Goal: Task Accomplishment & Management: Use online tool/utility

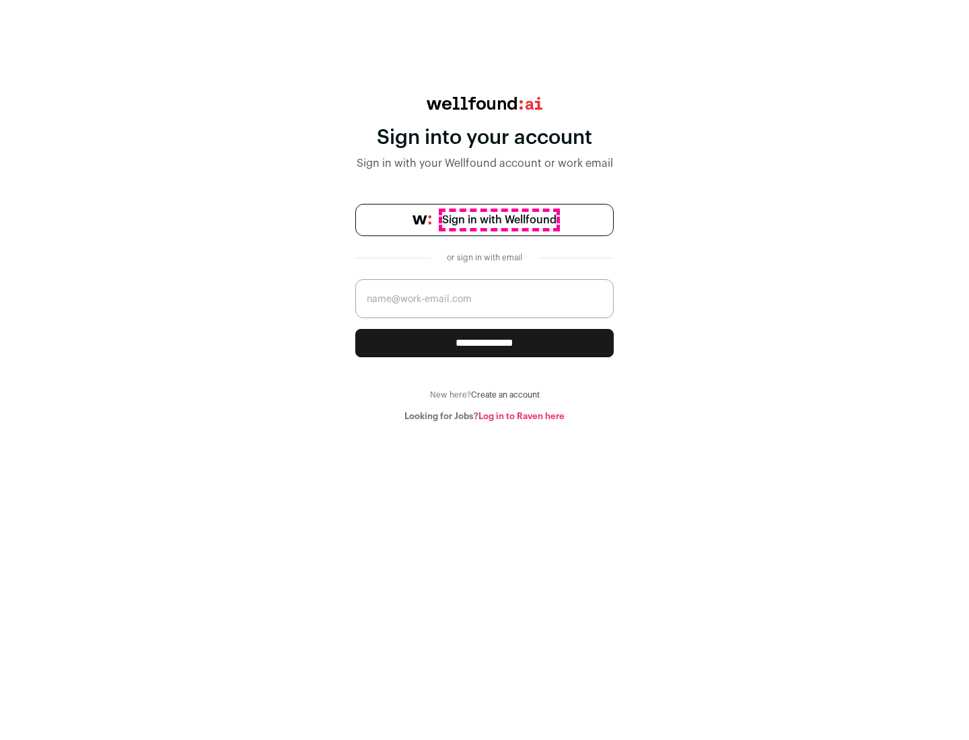
click at [499, 220] on span "Sign in with Wellfound" at bounding box center [499, 220] width 114 height 16
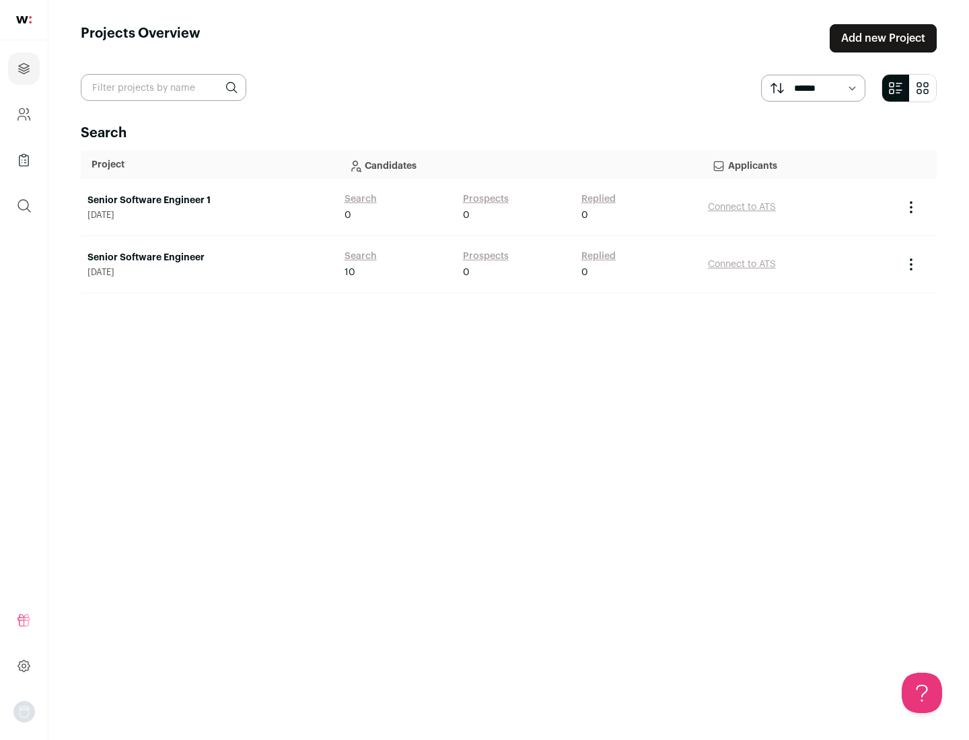
click at [209, 258] on link "Senior Software Engineer" at bounding box center [209, 257] width 244 height 13
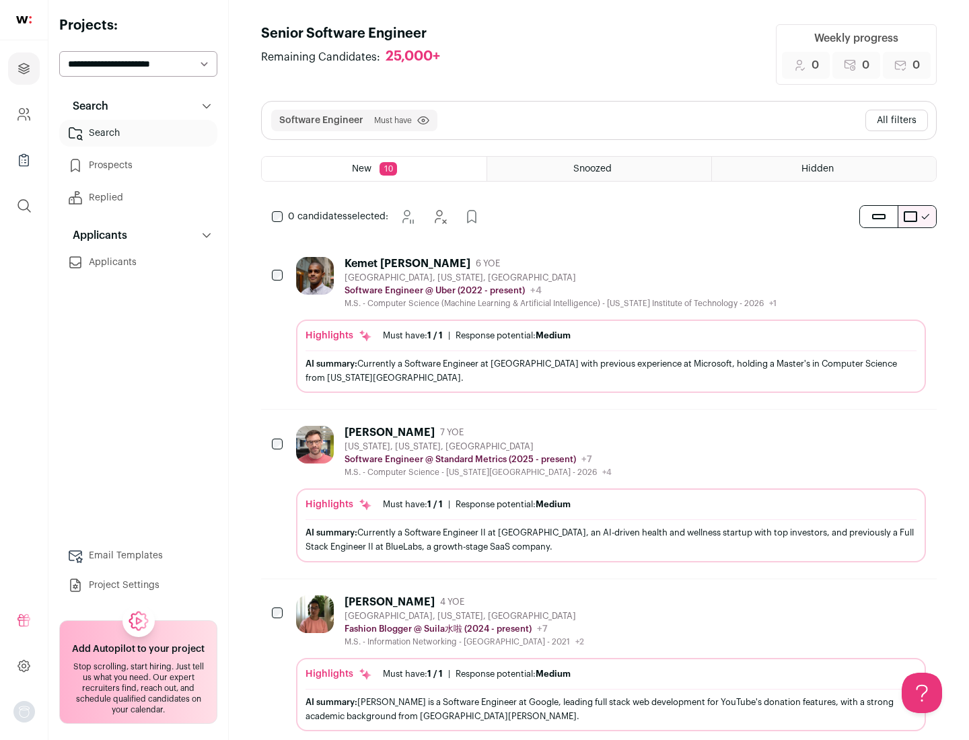
click at [599, 325] on div "Highlights Must have: 1 / 1 How many must haves have been fulfilled? | Response…" at bounding box center [611, 356] width 630 height 73
